Goal: Transaction & Acquisition: Purchase product/service

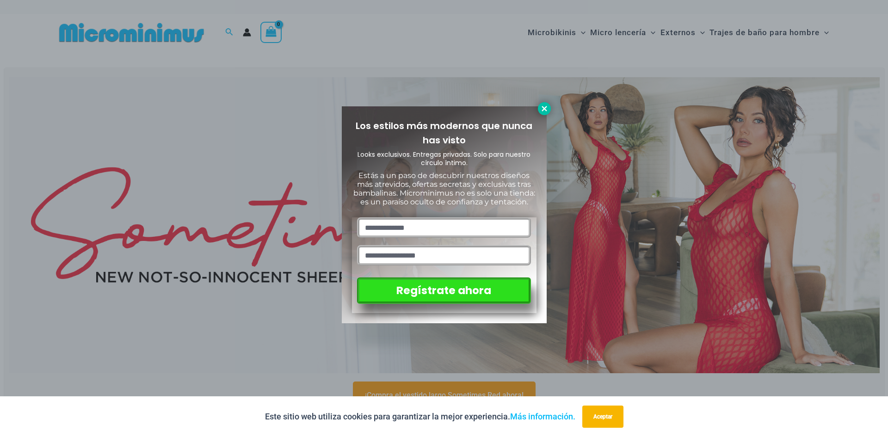
click at [544, 107] on icon at bounding box center [544, 109] width 8 height 8
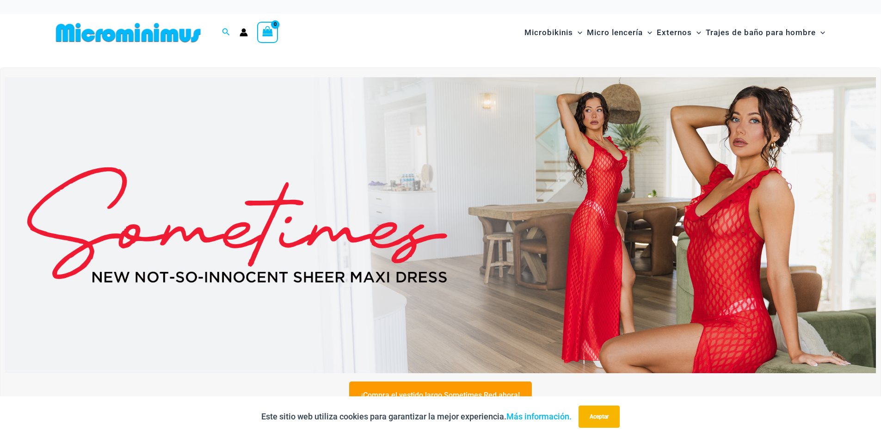
click at [608, 170] on img at bounding box center [440, 225] width 871 height 296
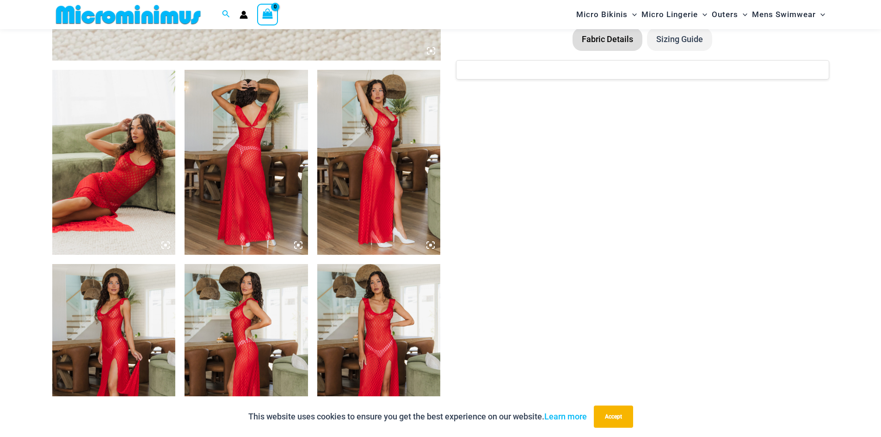
scroll to position [547, 0]
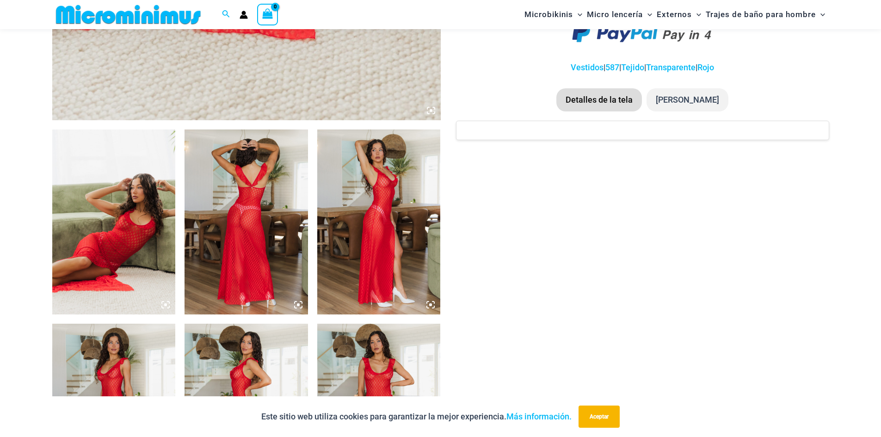
click at [298, 303] on icon at bounding box center [298, 305] width 8 height 8
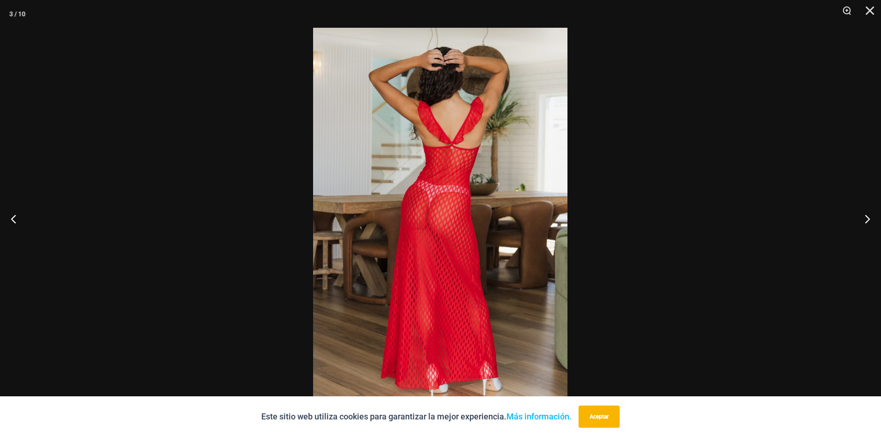
click at [425, 242] on img at bounding box center [440, 219] width 254 height 382
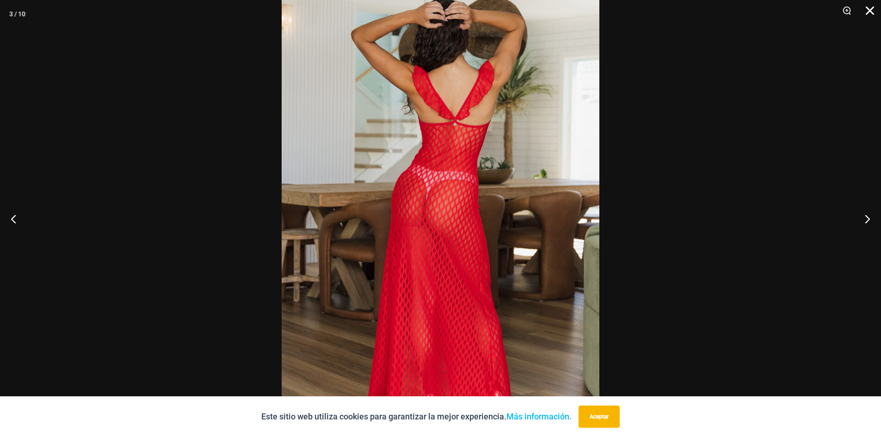
click at [872, 12] on button "Cerca" at bounding box center [866, 14] width 23 height 28
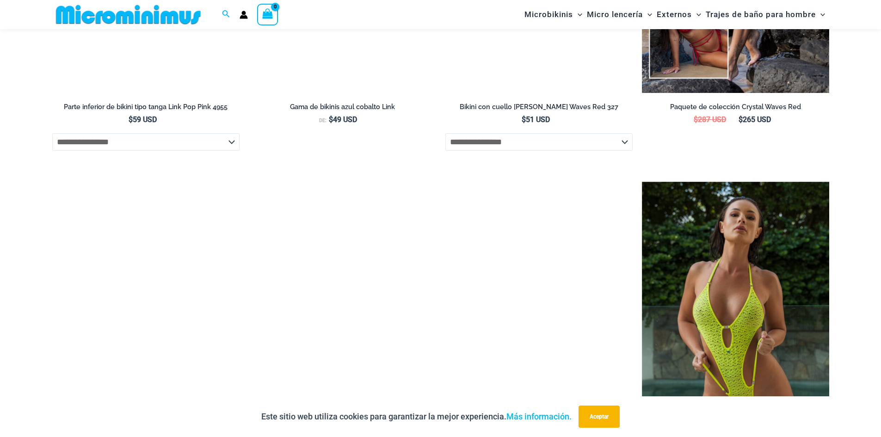
scroll to position [1711, 0]
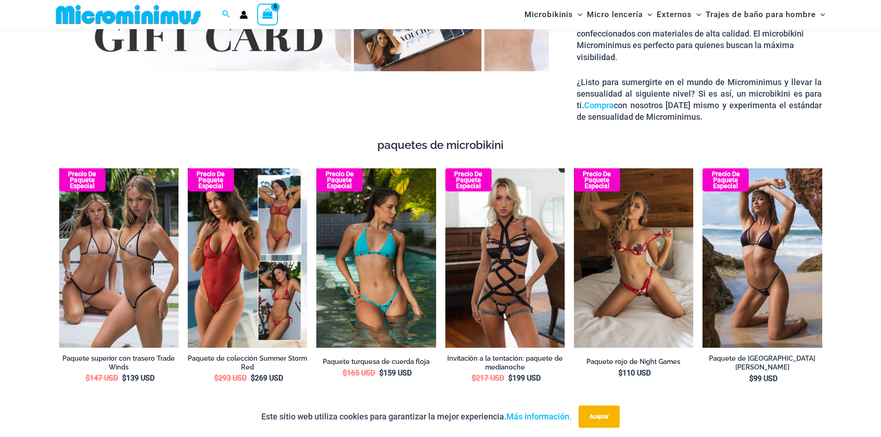
scroll to position [1342, 0]
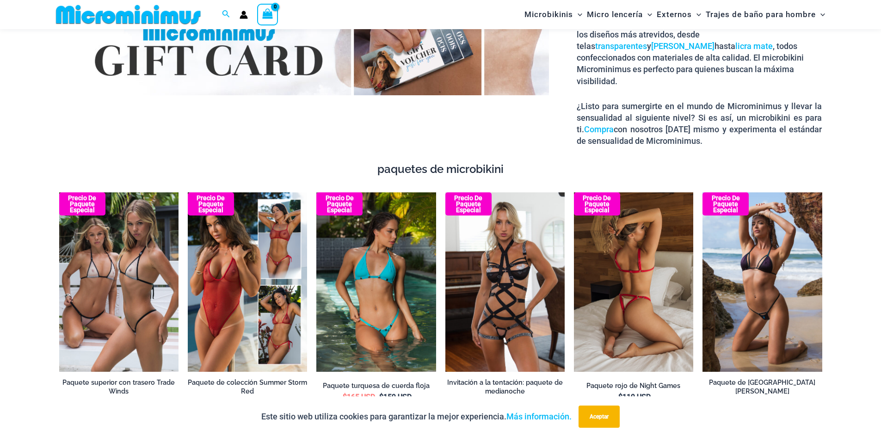
click at [636, 301] on img at bounding box center [633, 281] width 119 height 179
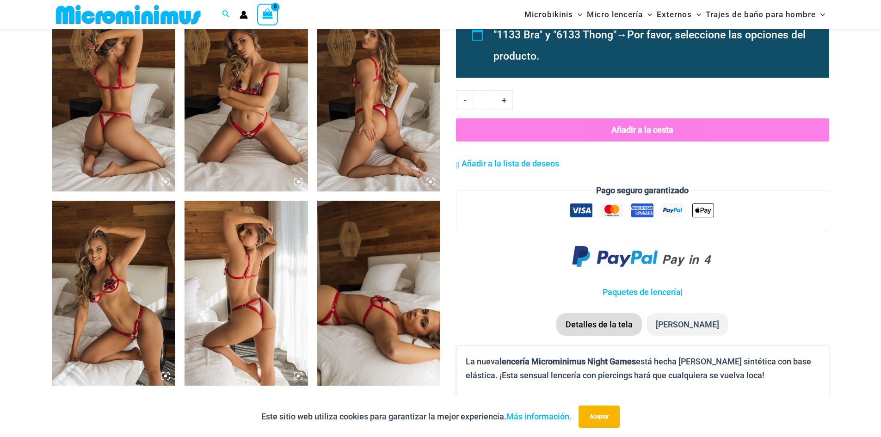
scroll to position [732, 0]
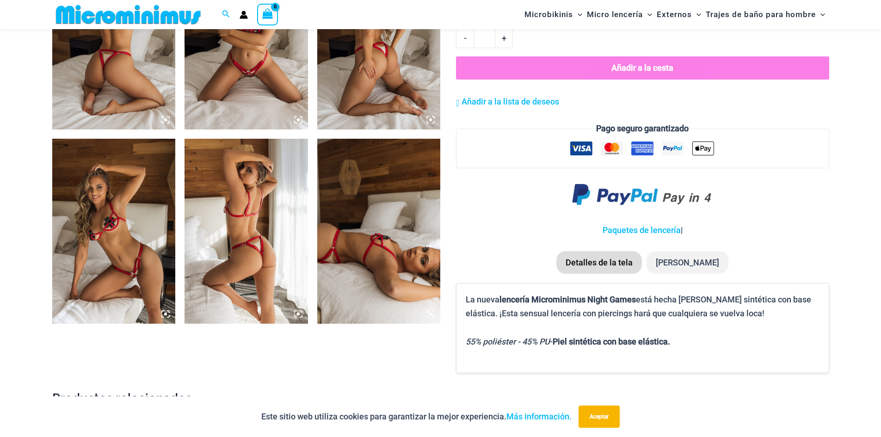
click at [301, 315] on icon at bounding box center [298, 314] width 8 height 8
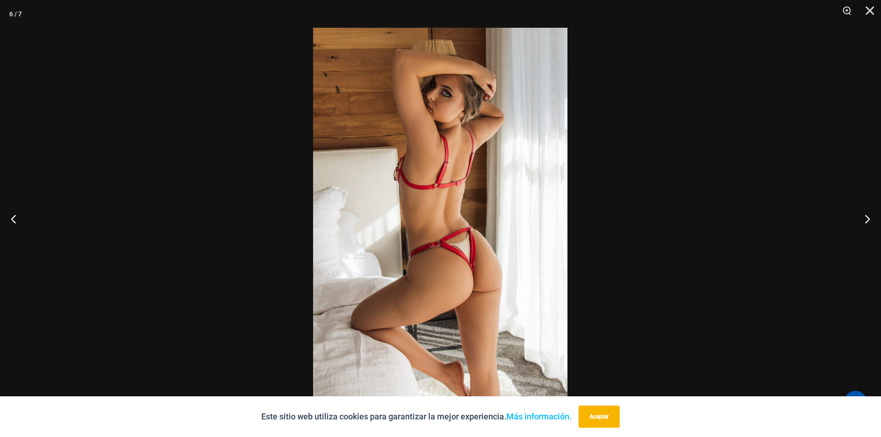
click at [456, 237] on img at bounding box center [440, 219] width 254 height 382
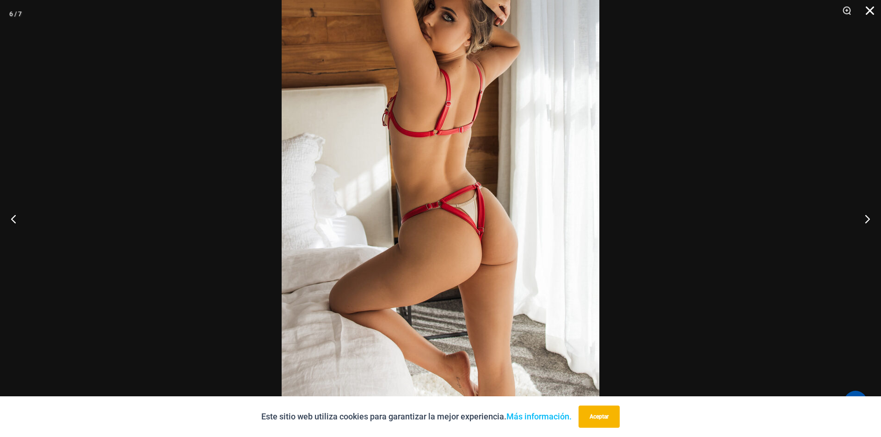
click at [869, 12] on button "Cerca" at bounding box center [866, 14] width 23 height 28
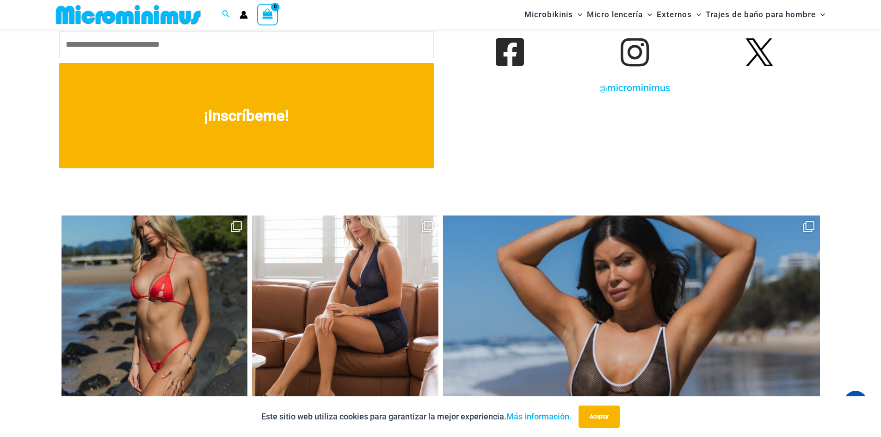
scroll to position [3839, 0]
